Goal: Task Accomplishment & Management: Use online tool/utility

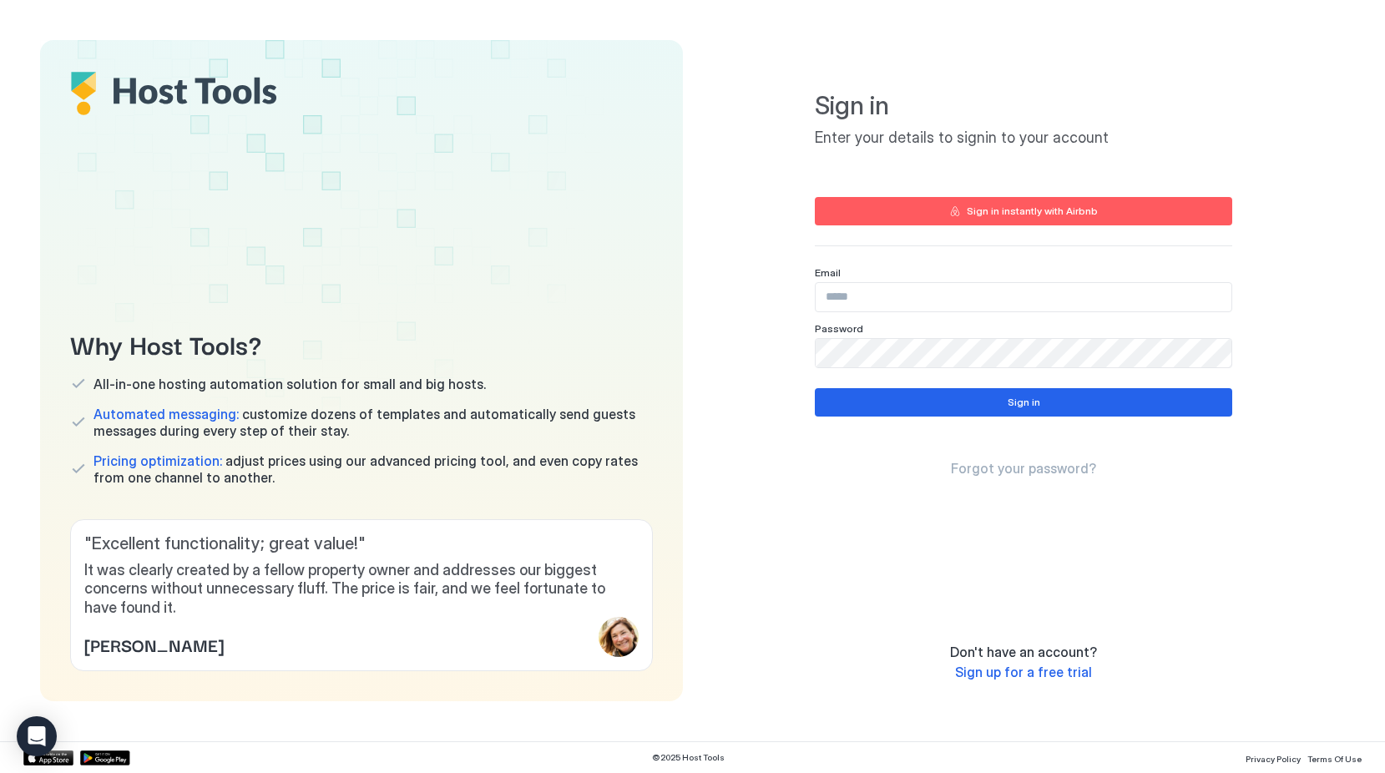
click at [856, 304] on input "Input Field" at bounding box center [1023, 297] width 416 height 28
type input "**********"
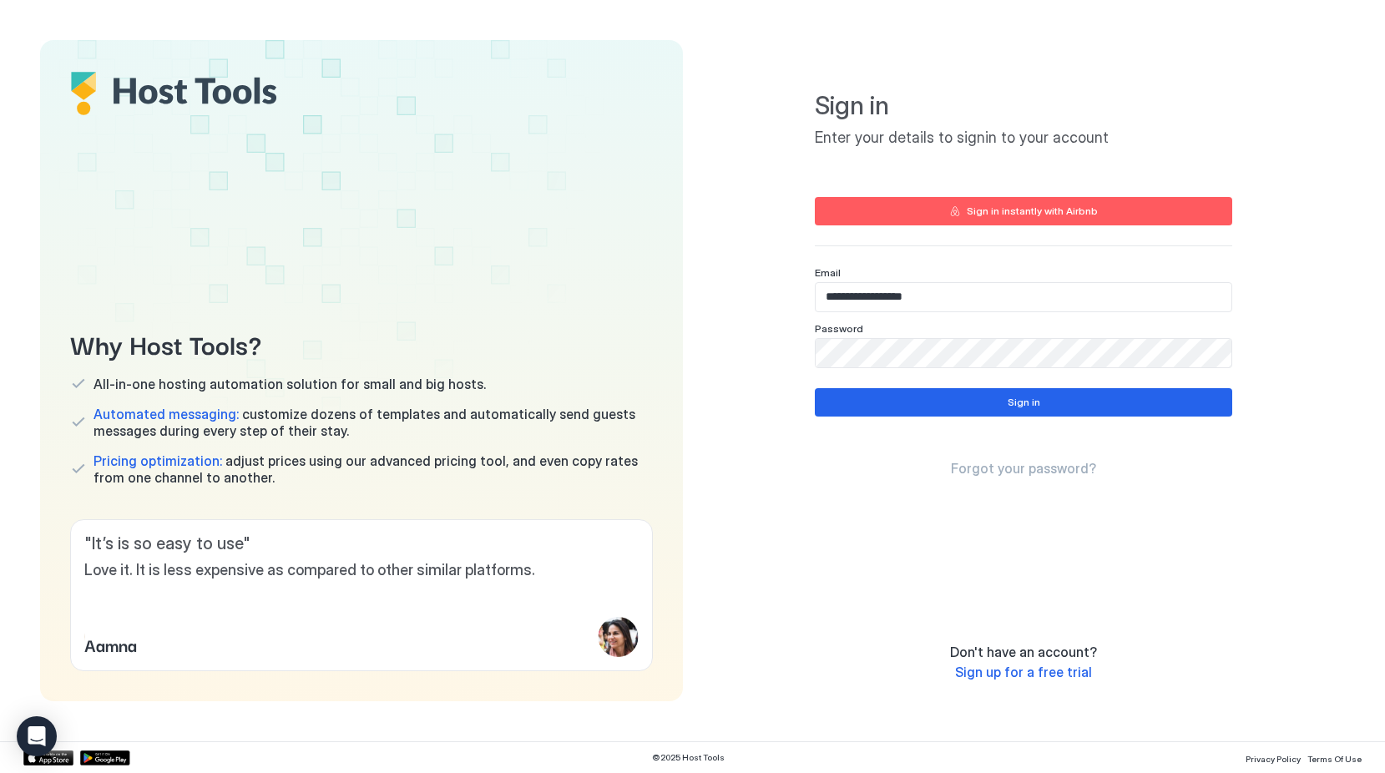
click at [994, 213] on div "Sign in instantly with Airbnb" at bounding box center [1031, 211] width 131 height 15
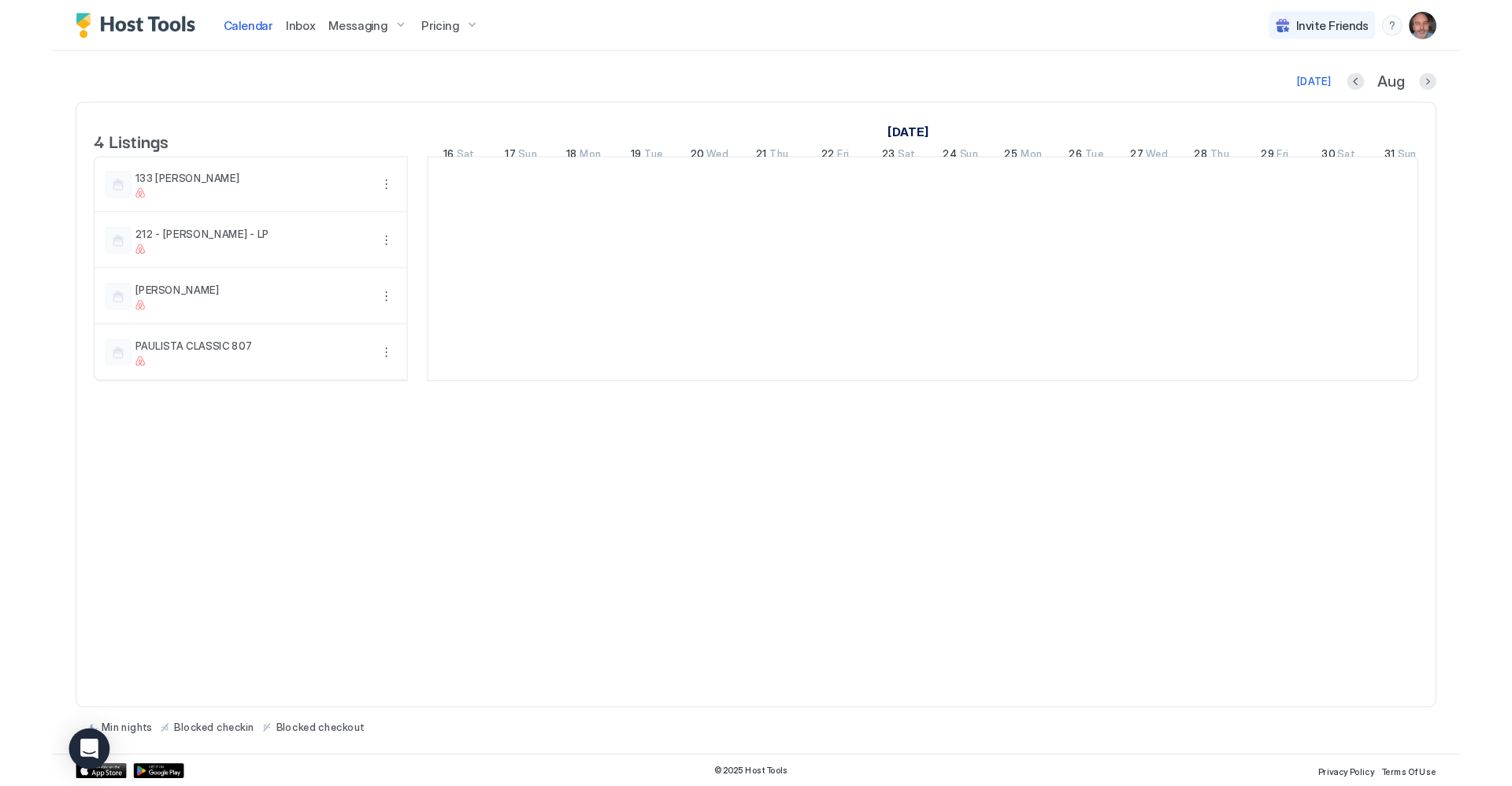
scroll to position [0, 875]
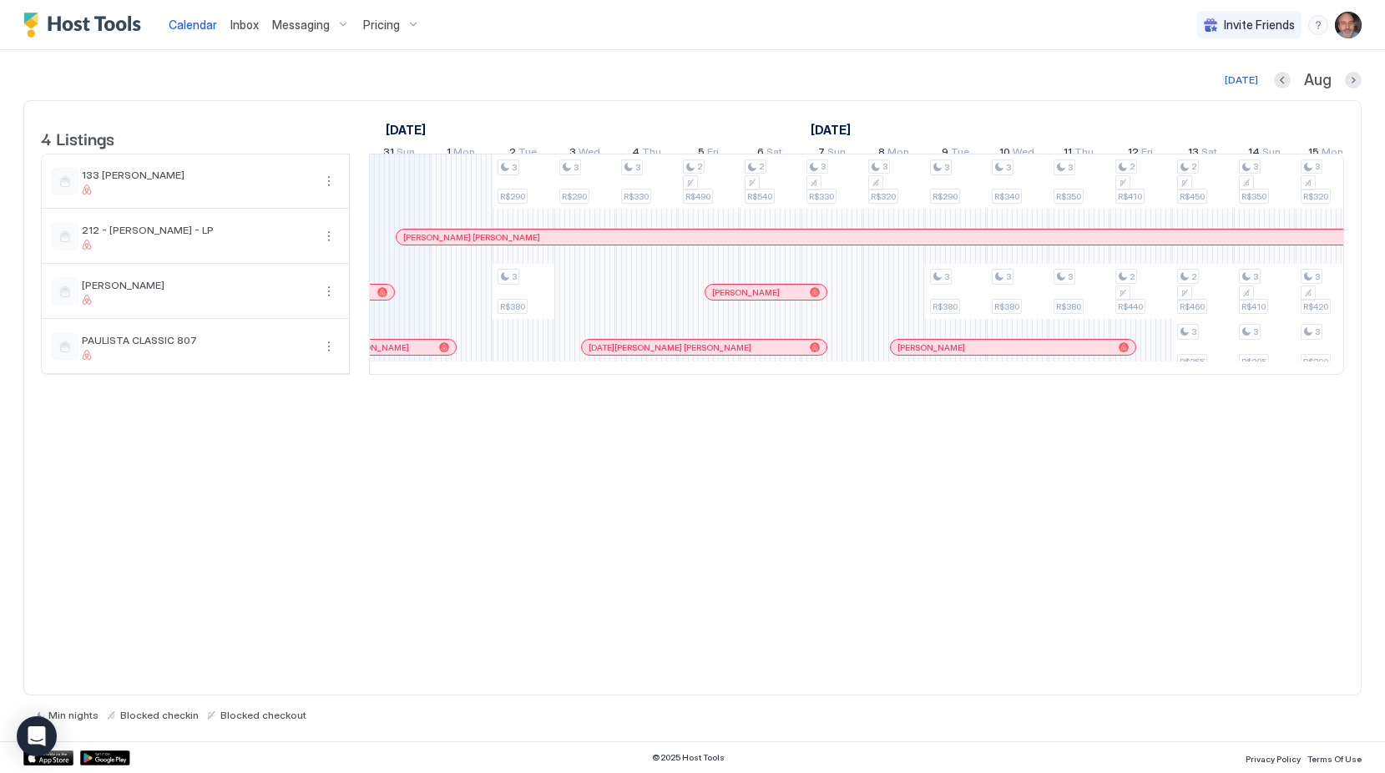
click at [452, 486] on div "4 Listings [DATE] [DATE] [DATE] 16 Sat 17 Sun 18 Mon 19 Tue 20 Wed 21 Thu 22 Fr…" at bounding box center [692, 397] width 1338 height 595
click at [452, 476] on div "4 Listings [DATE] [DATE] [DATE] 16 Sat 17 Sun 18 Mon 19 Tue 20 Wed 21 Thu 22 Fr…" at bounding box center [692, 397] width 1338 height 595
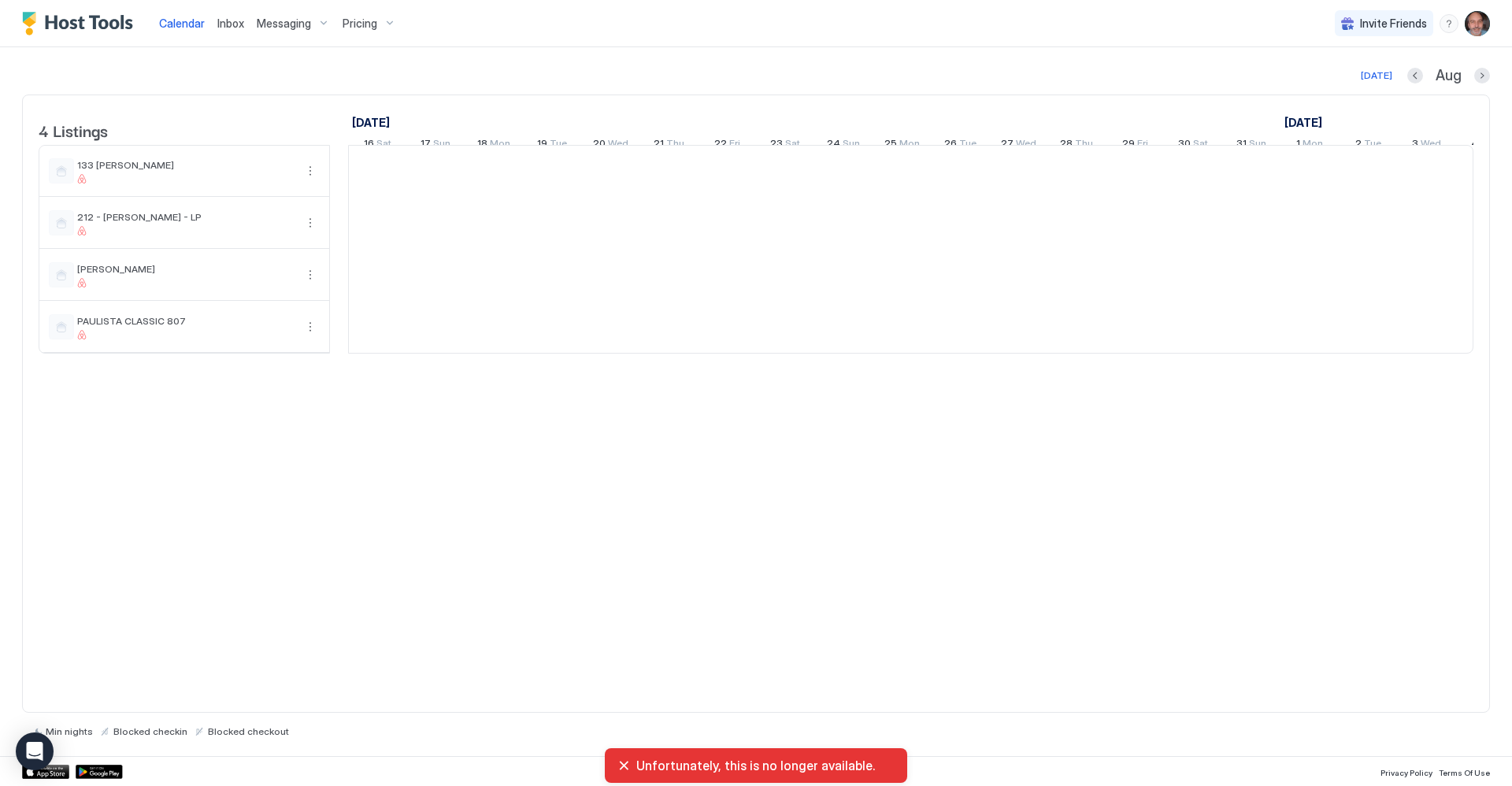
scroll to position [0, 875]
